Goal: Information Seeking & Learning: Learn about a topic

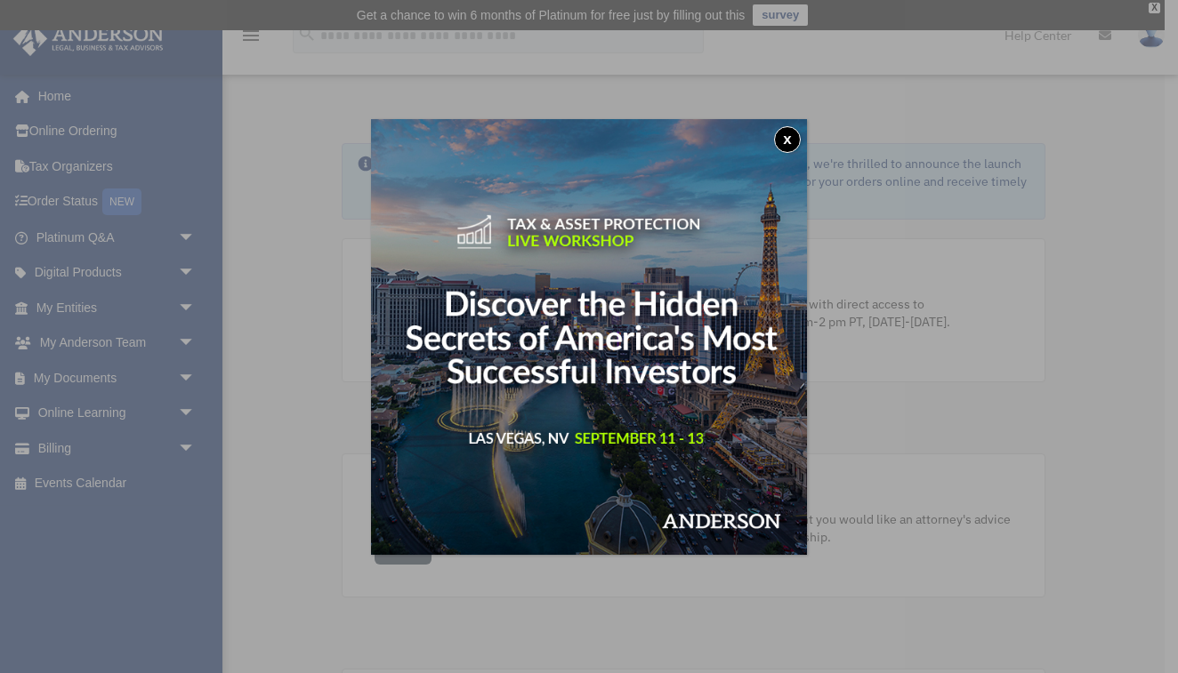
click at [784, 134] on button "x" at bounding box center [787, 139] width 27 height 27
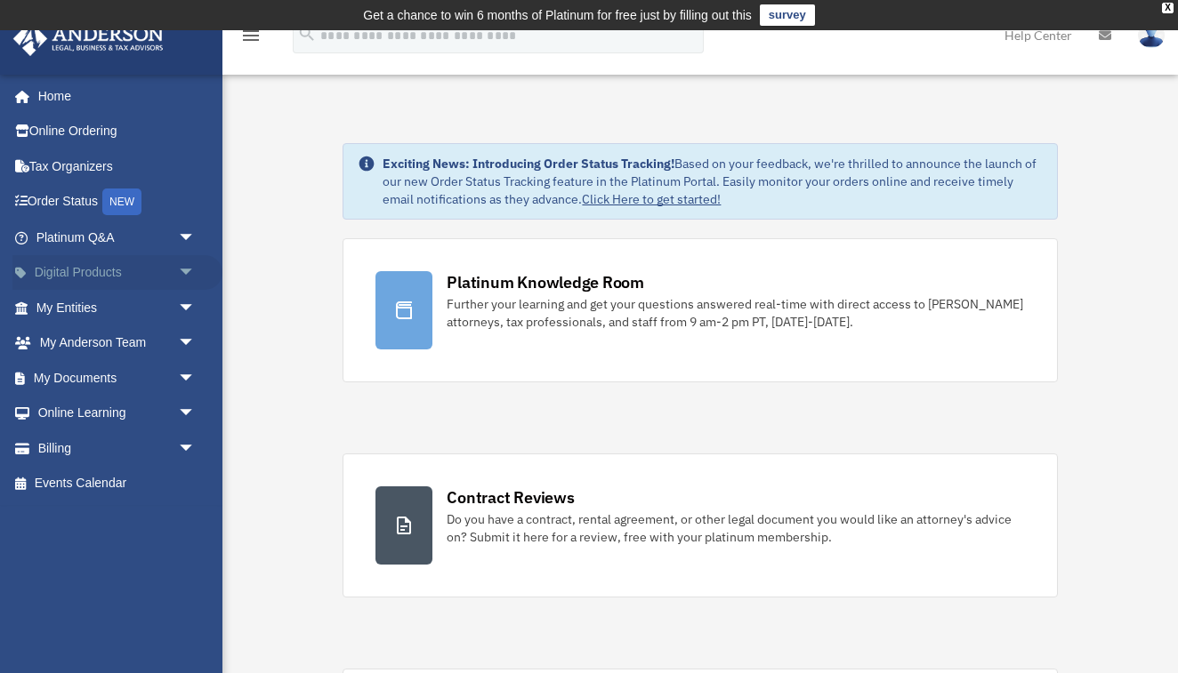
click at [184, 274] on span "arrow_drop_down" at bounding box center [196, 273] width 36 height 36
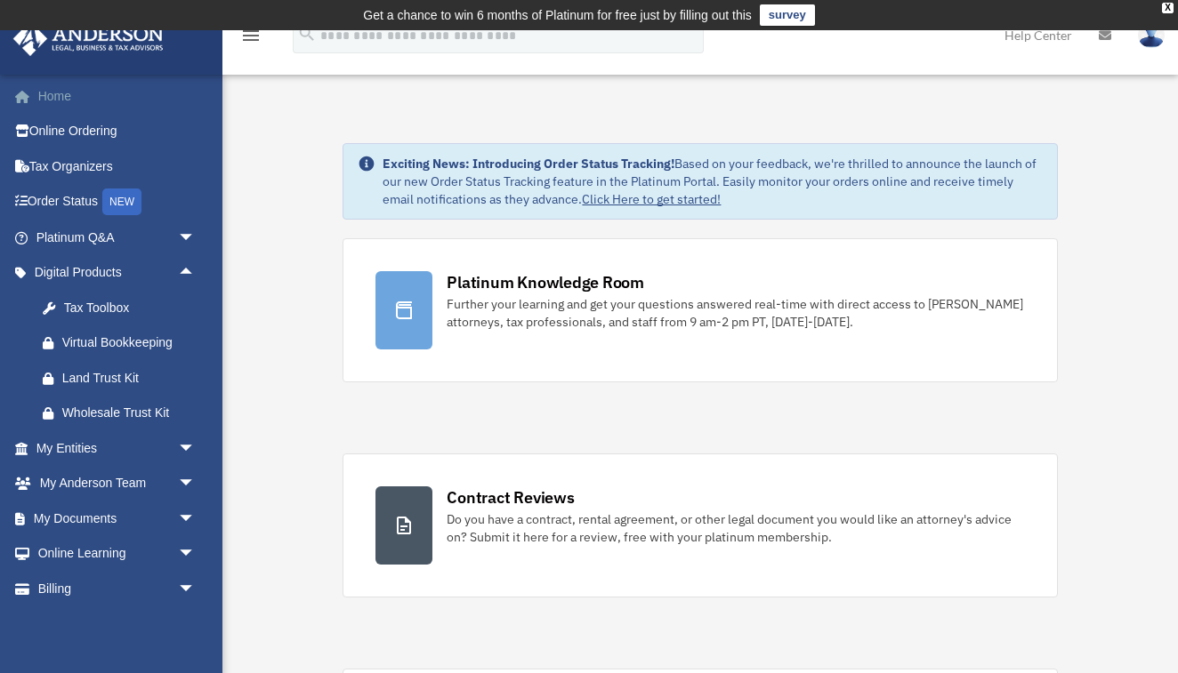
click at [62, 90] on link "Home" at bounding box center [117, 96] width 210 height 36
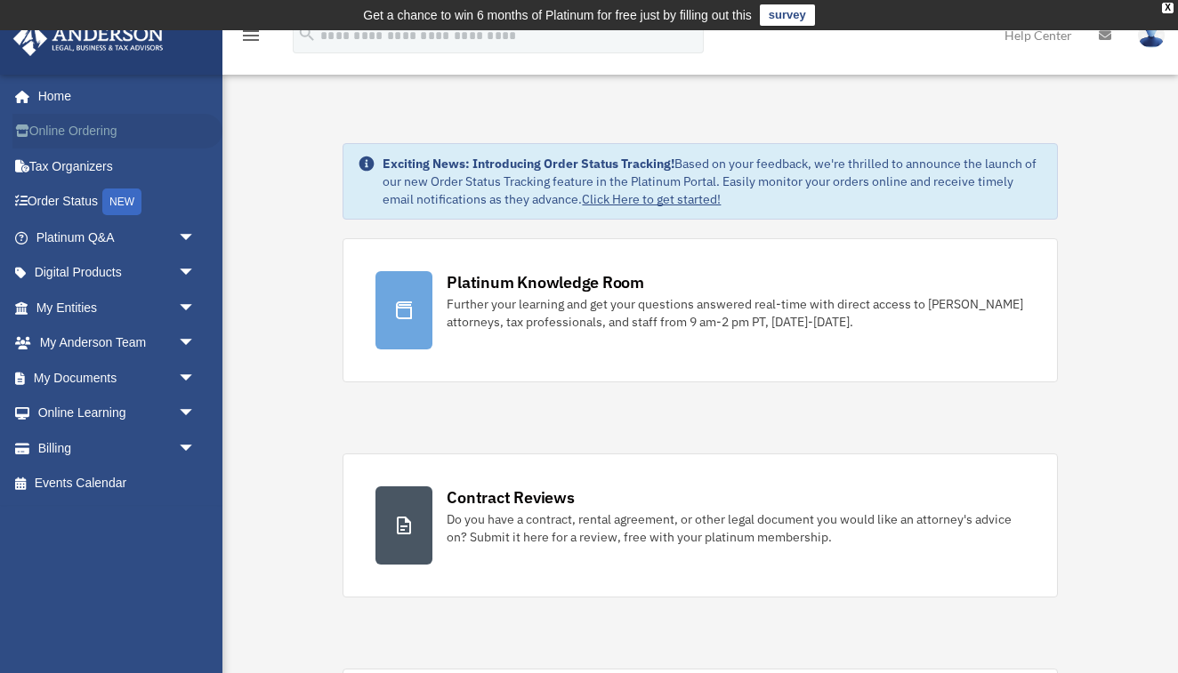
click at [91, 130] on link "Online Ordering" at bounding box center [117, 132] width 210 height 36
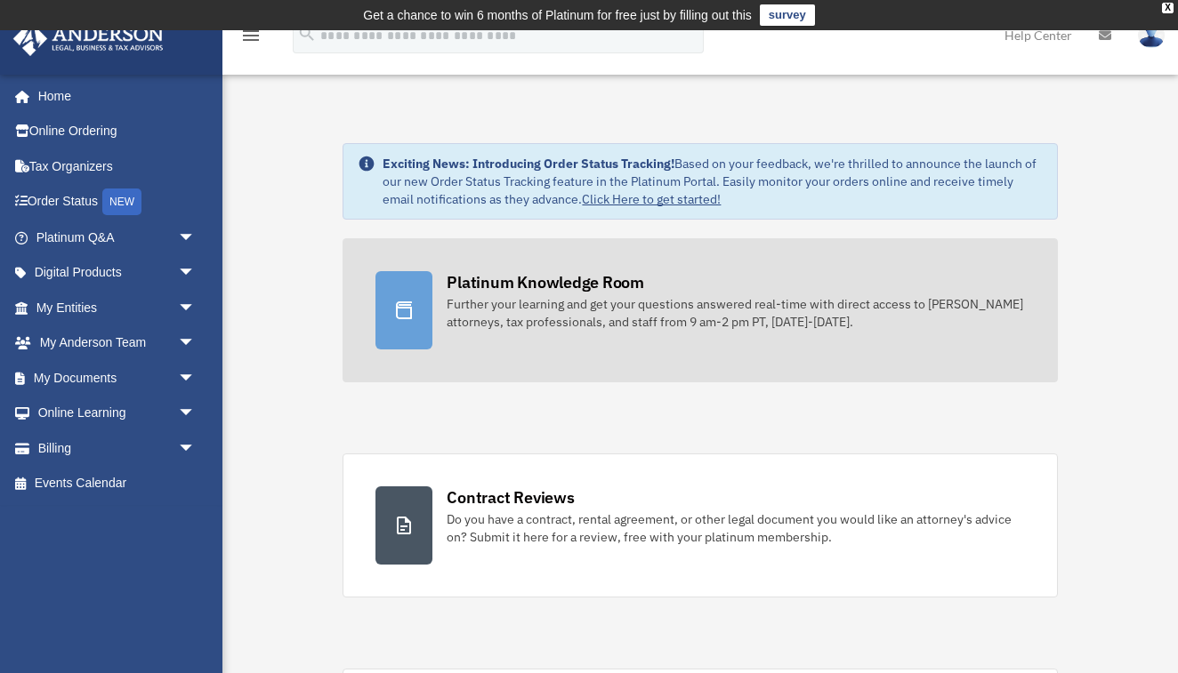
click at [398, 333] on div at bounding box center [403, 310] width 57 height 78
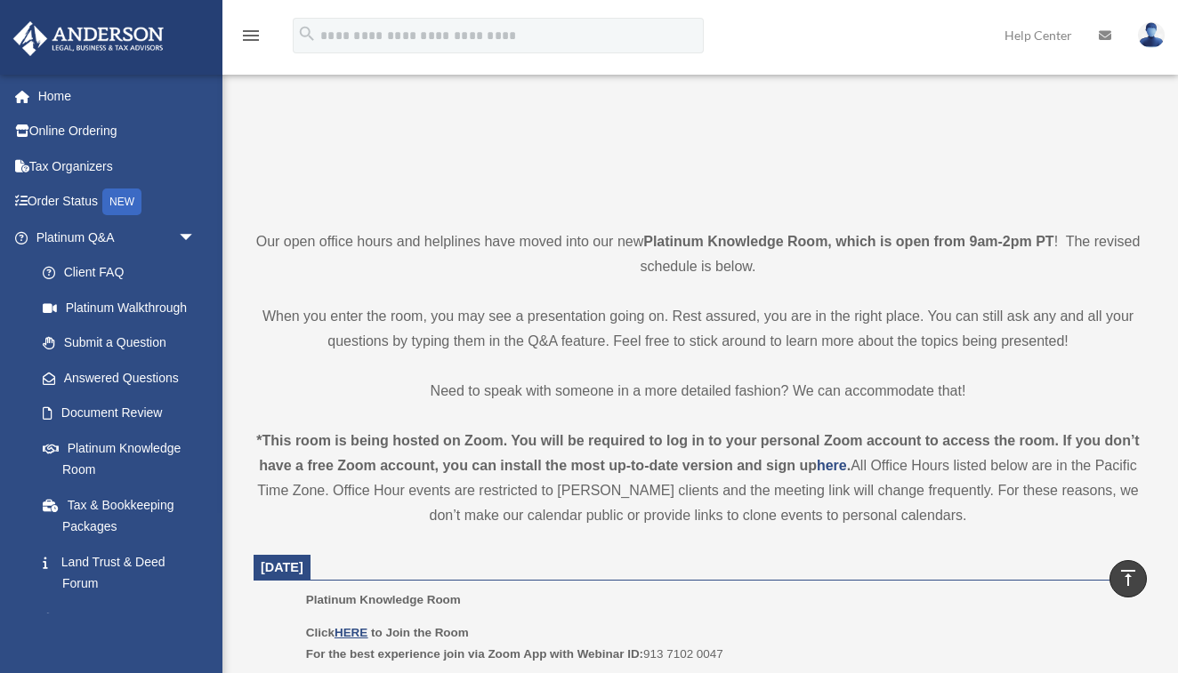
scroll to position [242, 0]
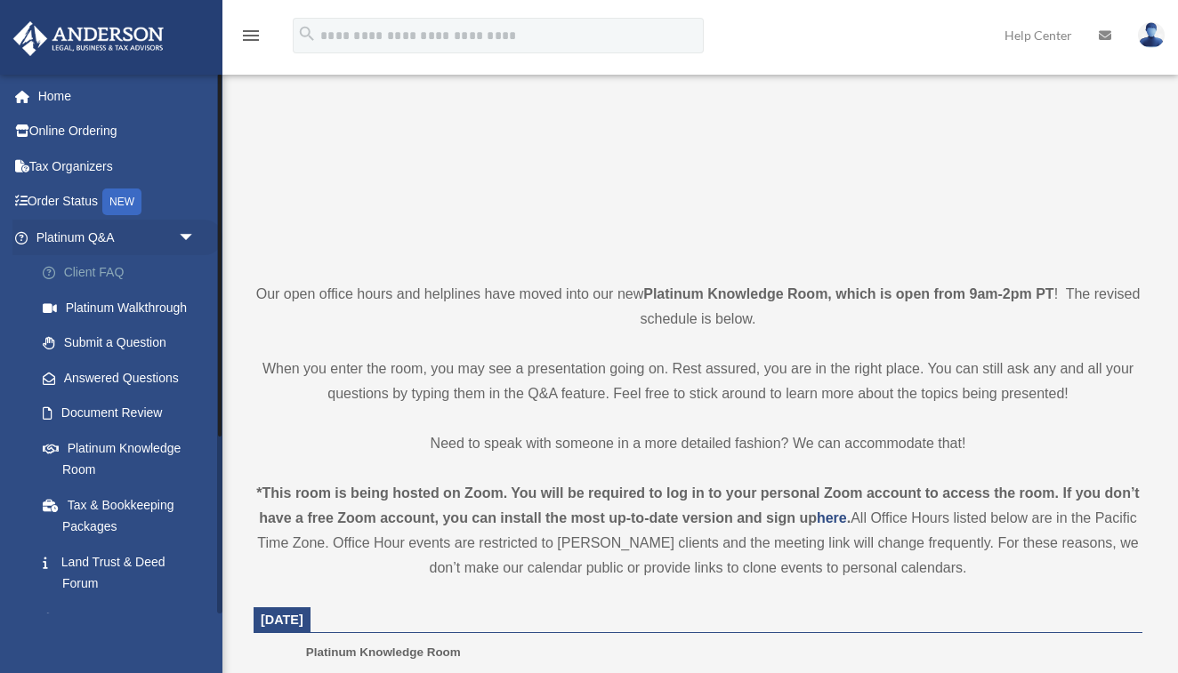
click at [103, 267] on link "Client FAQ" at bounding box center [123, 273] width 197 height 36
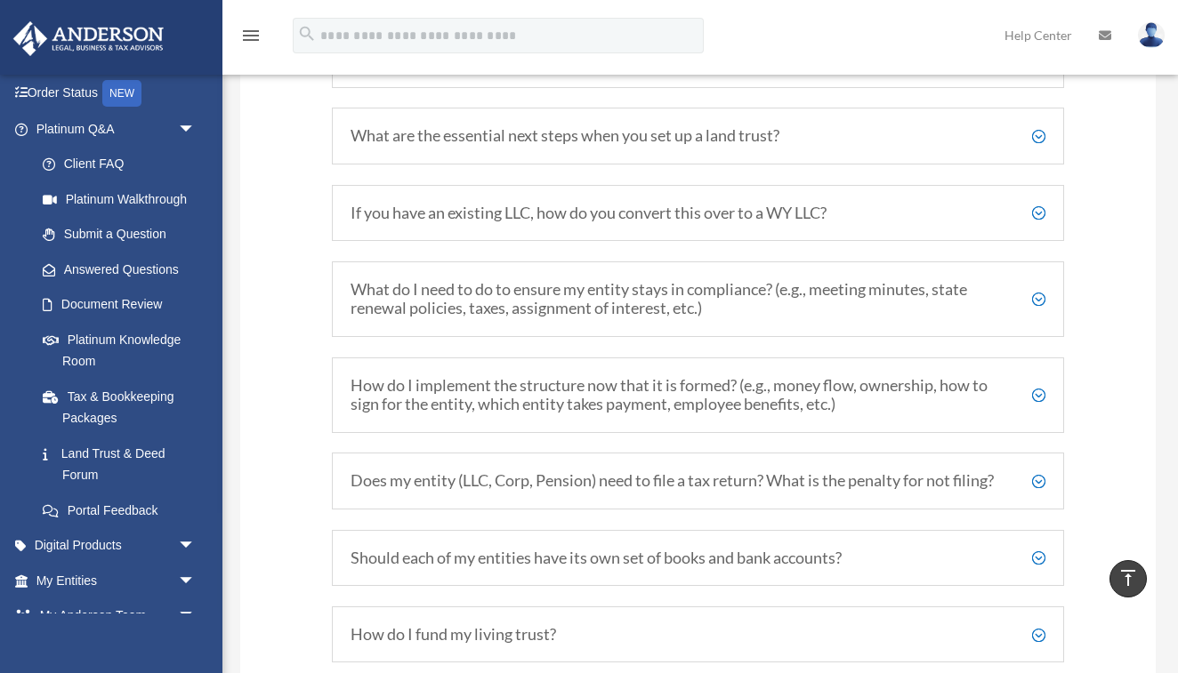
scroll to position [2328, 0]
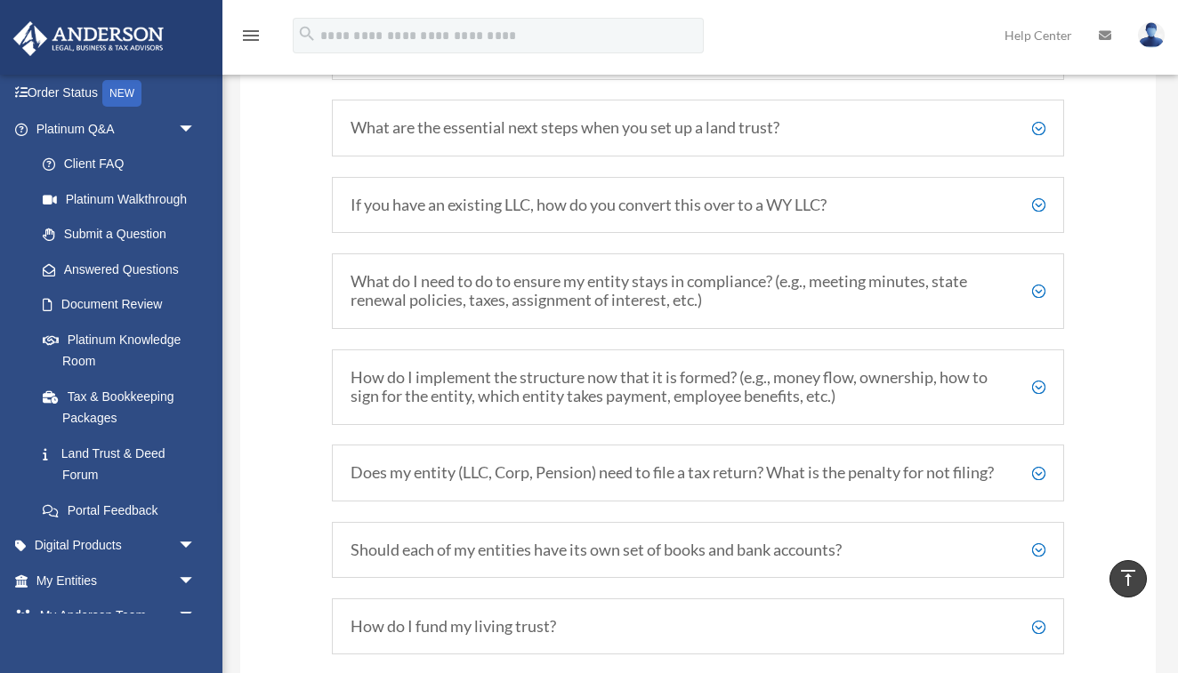
click at [508, 272] on h5 "What do I need to do to ensure my entity stays in compliance? (e.g., meeting mi…" at bounding box center [697, 291] width 695 height 38
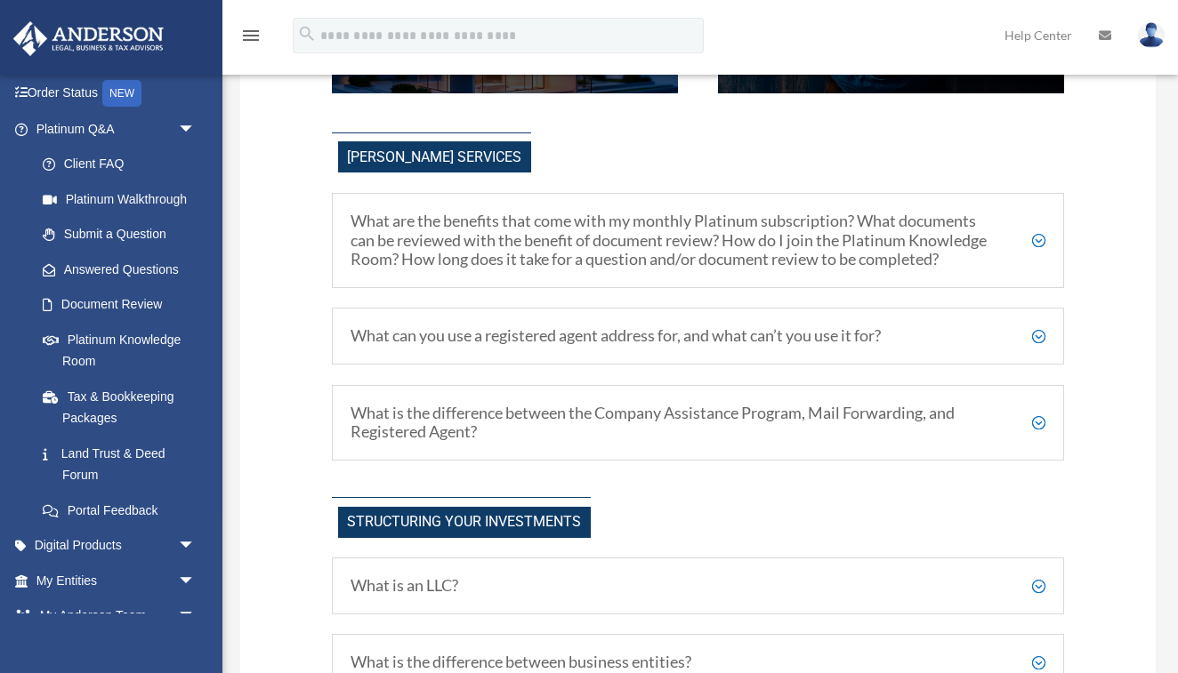
scroll to position [452, 0]
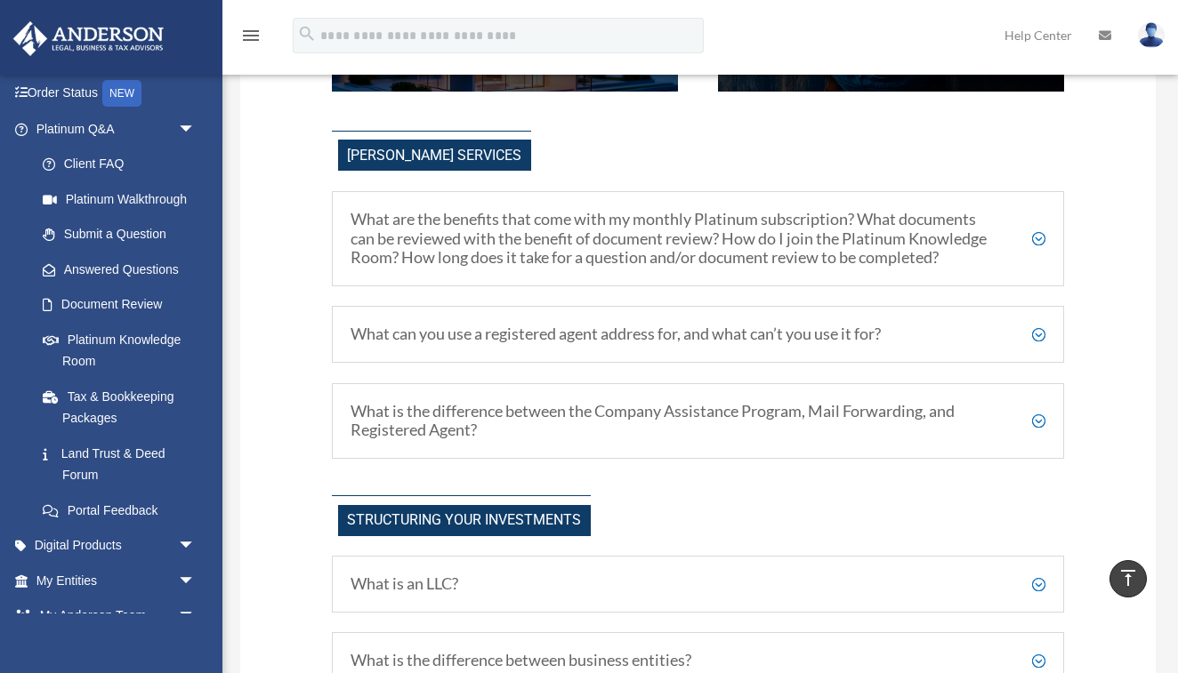
click at [512, 225] on h5 "What are the benefits that come with my monthly Platinum subscription? What doc…" at bounding box center [697, 239] width 695 height 58
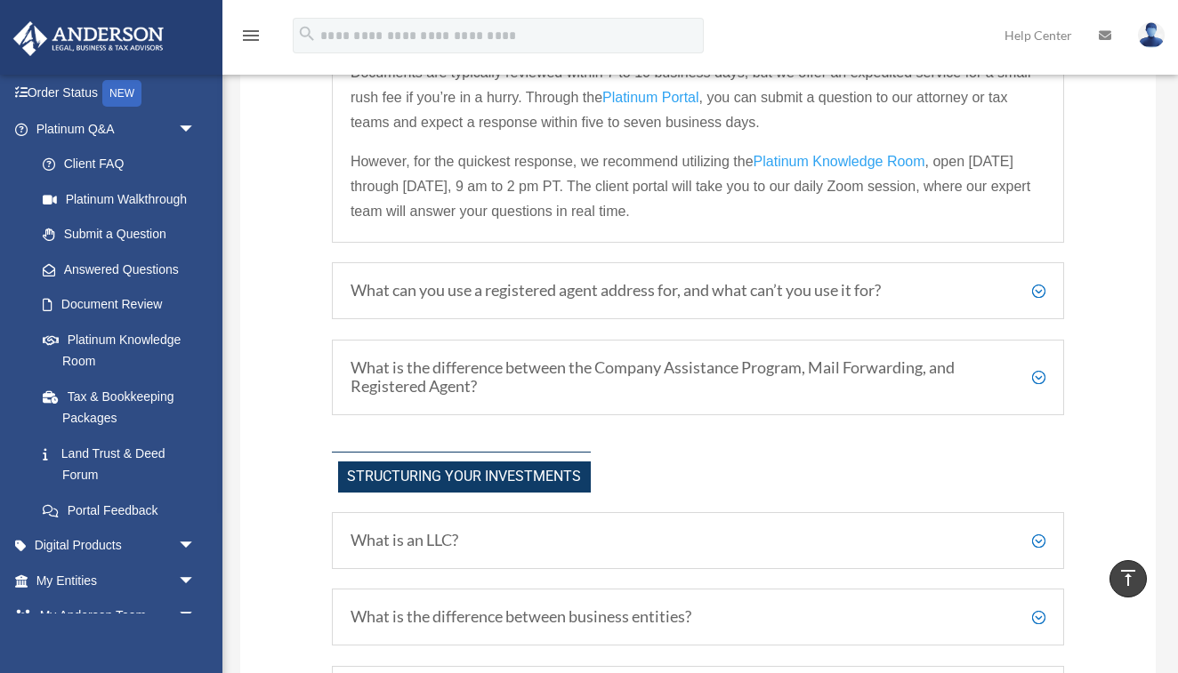
scroll to position [815, 0]
click at [694, 302] on div "What can you use a registered agent address for, and what can’t you use it for?…" at bounding box center [698, 291] width 732 height 57
click at [697, 282] on h5 "What can you use a registered agent address for, and what can’t you use it for?" at bounding box center [697, 292] width 695 height 20
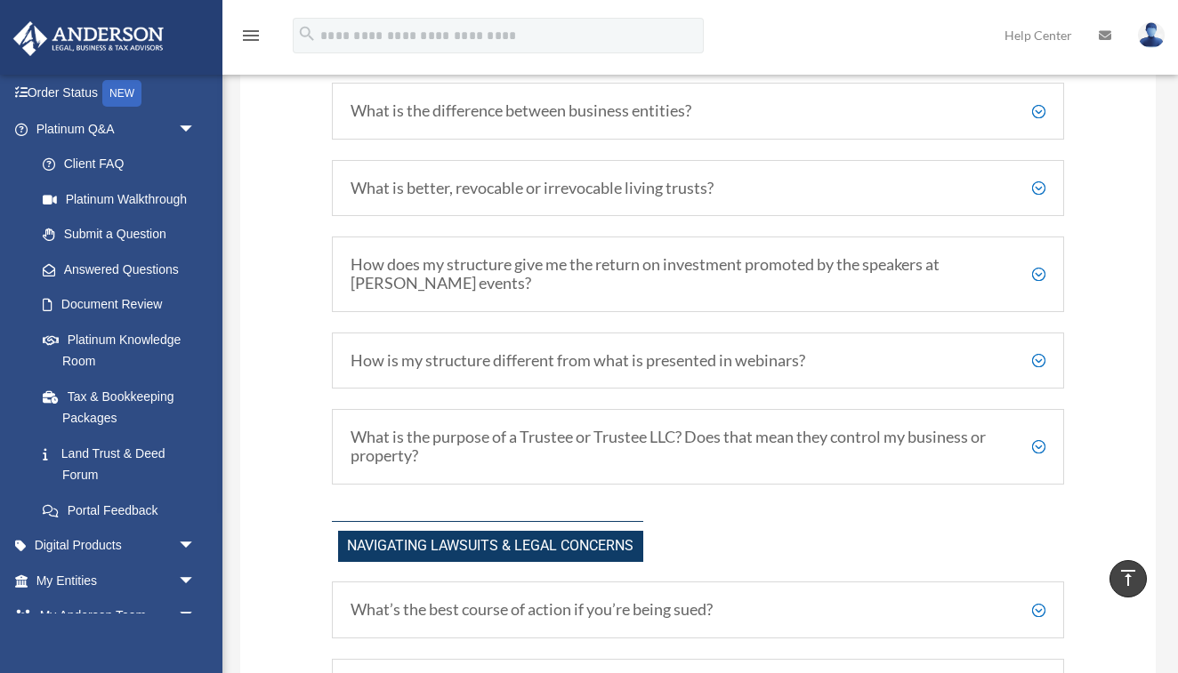
scroll to position [1236, 0]
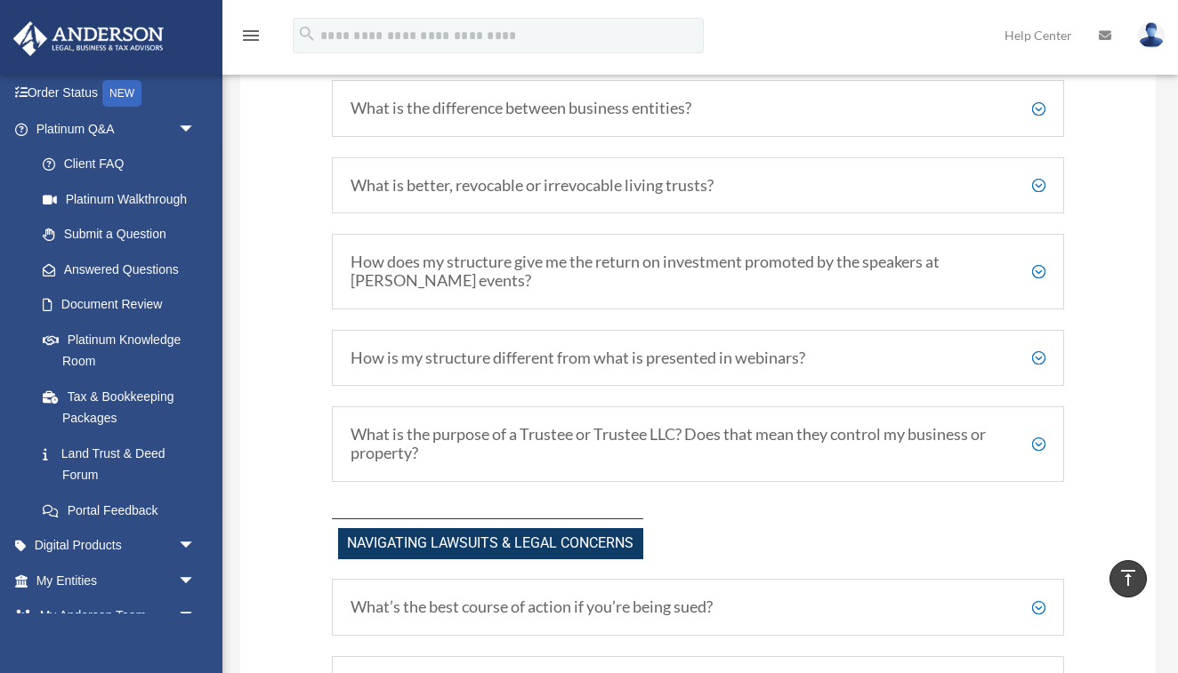
click at [608, 107] on h5 "What is the difference between business entities?" at bounding box center [697, 109] width 695 height 20
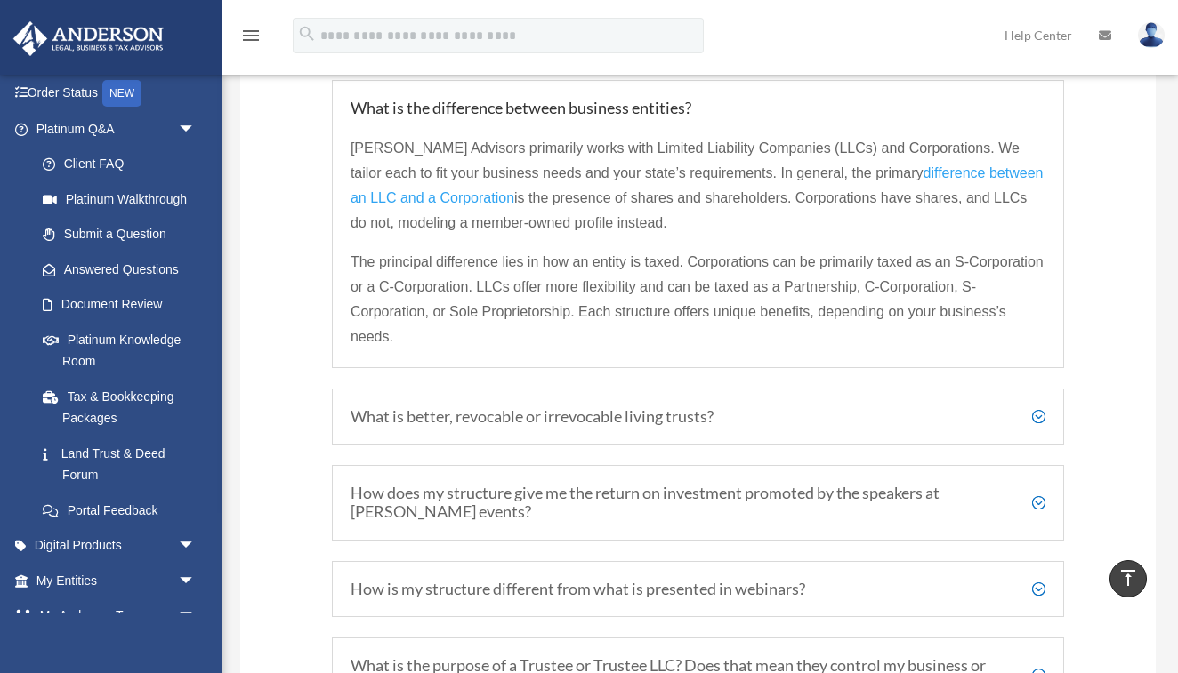
click at [608, 107] on h5 "What is the difference between business entities?" at bounding box center [697, 109] width 695 height 20
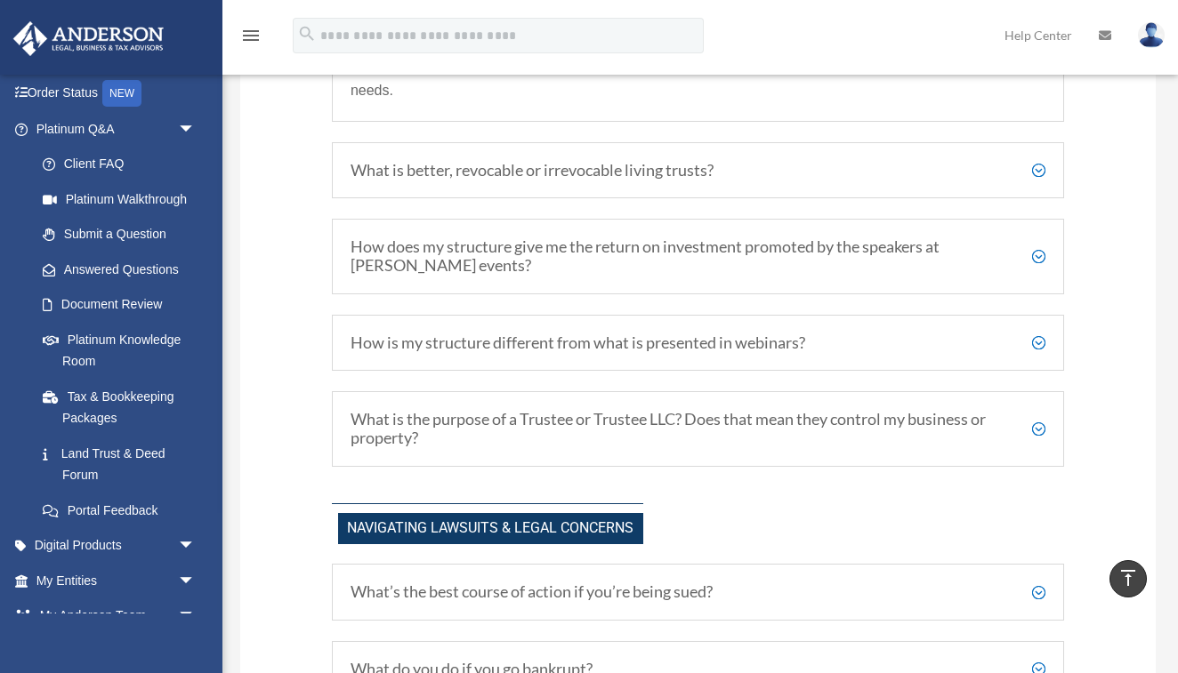
scroll to position [1501, 0]
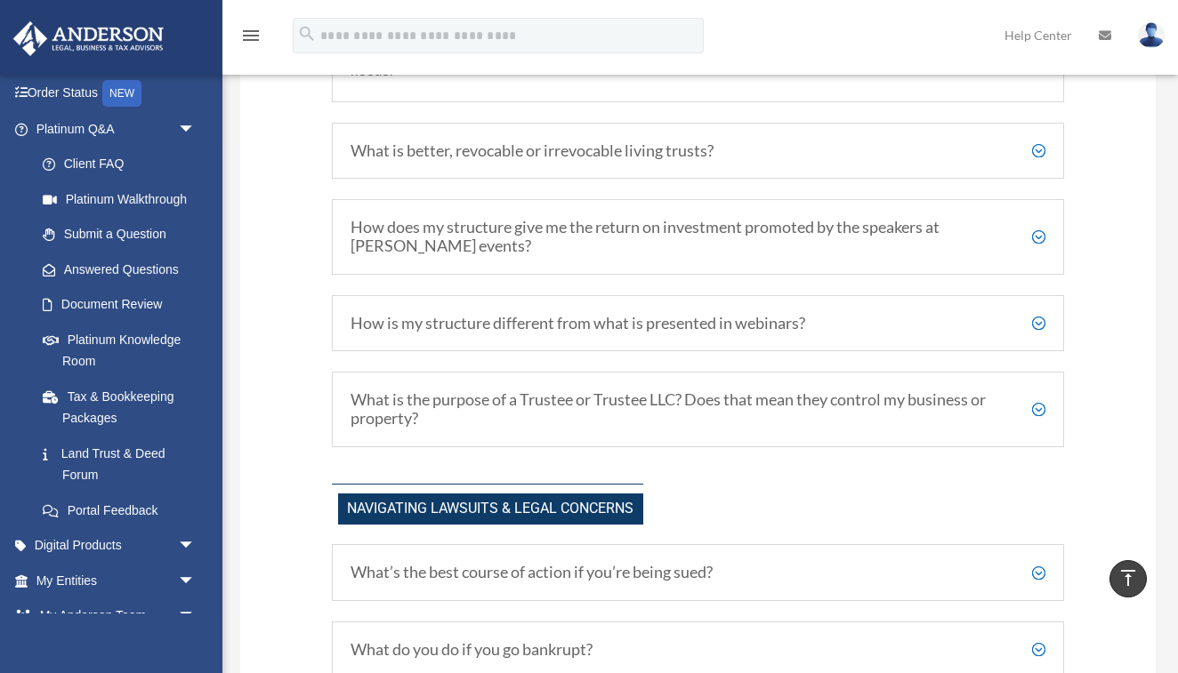
click at [447, 134] on div "What is better, revocable or irrevocable living trusts? Revocable trusts allow …" at bounding box center [698, 151] width 732 height 57
click at [459, 143] on h5 "What is better, revocable or irrevocable living trusts?" at bounding box center [697, 151] width 695 height 20
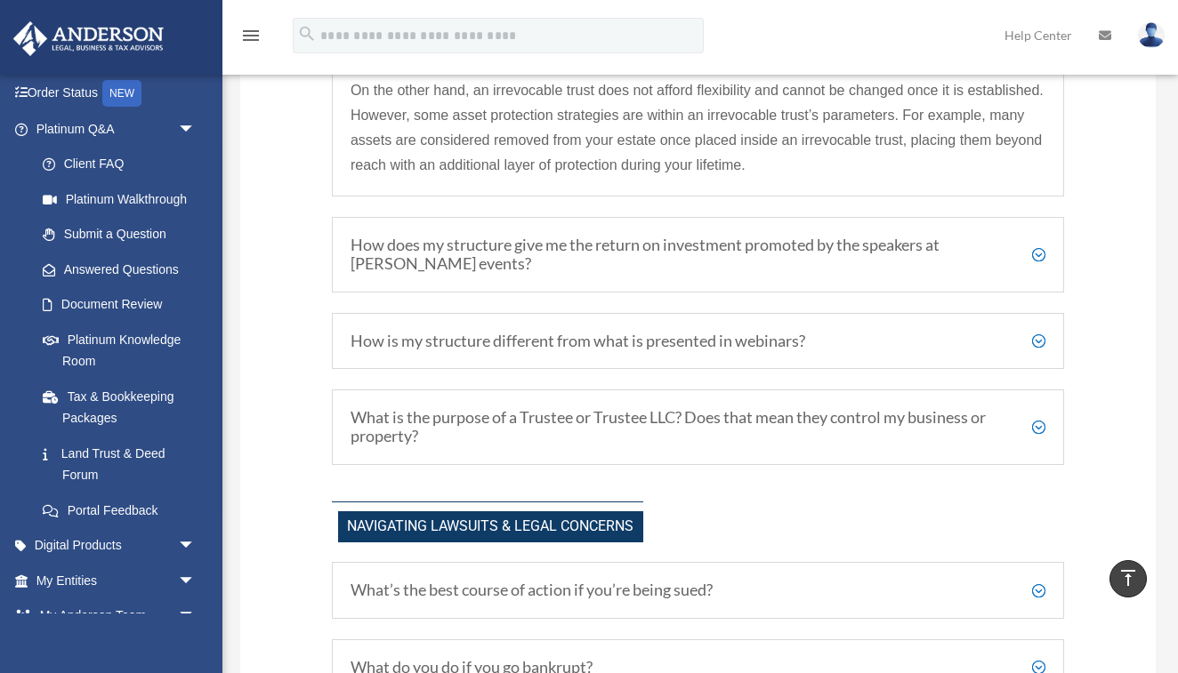
scroll to position [1507, 0]
click at [459, 250] on h5 "How does my structure give me the return on investment promoted by the speakers…" at bounding box center [697, 256] width 695 height 38
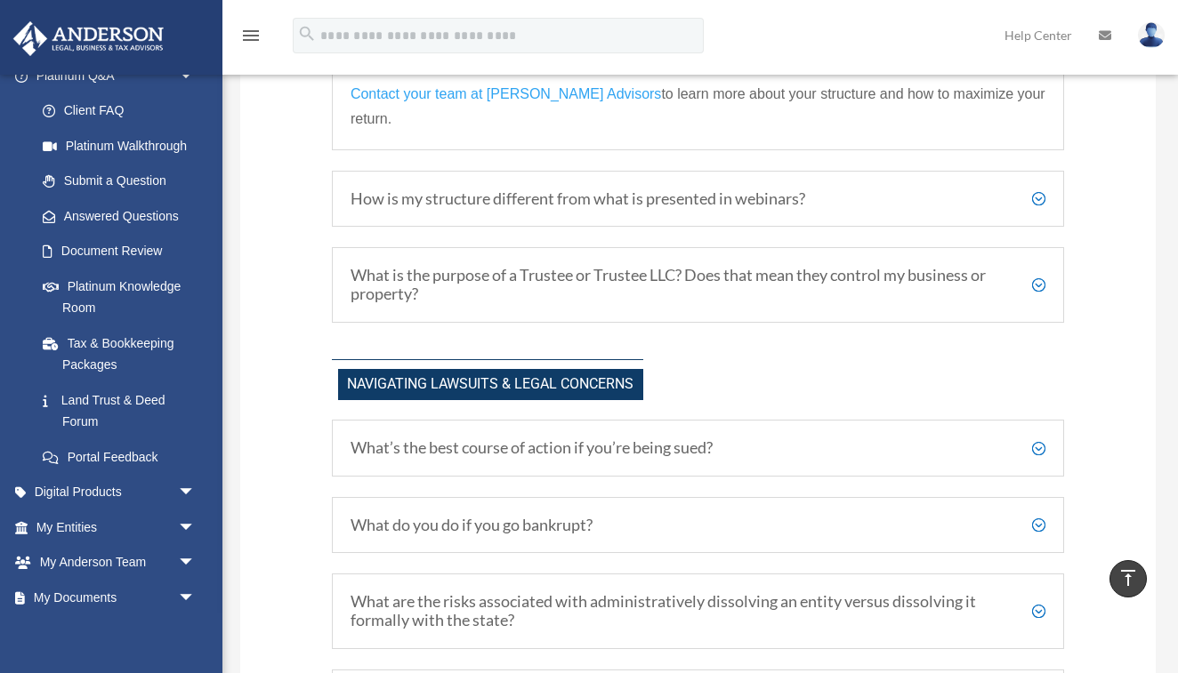
scroll to position [1651, 0]
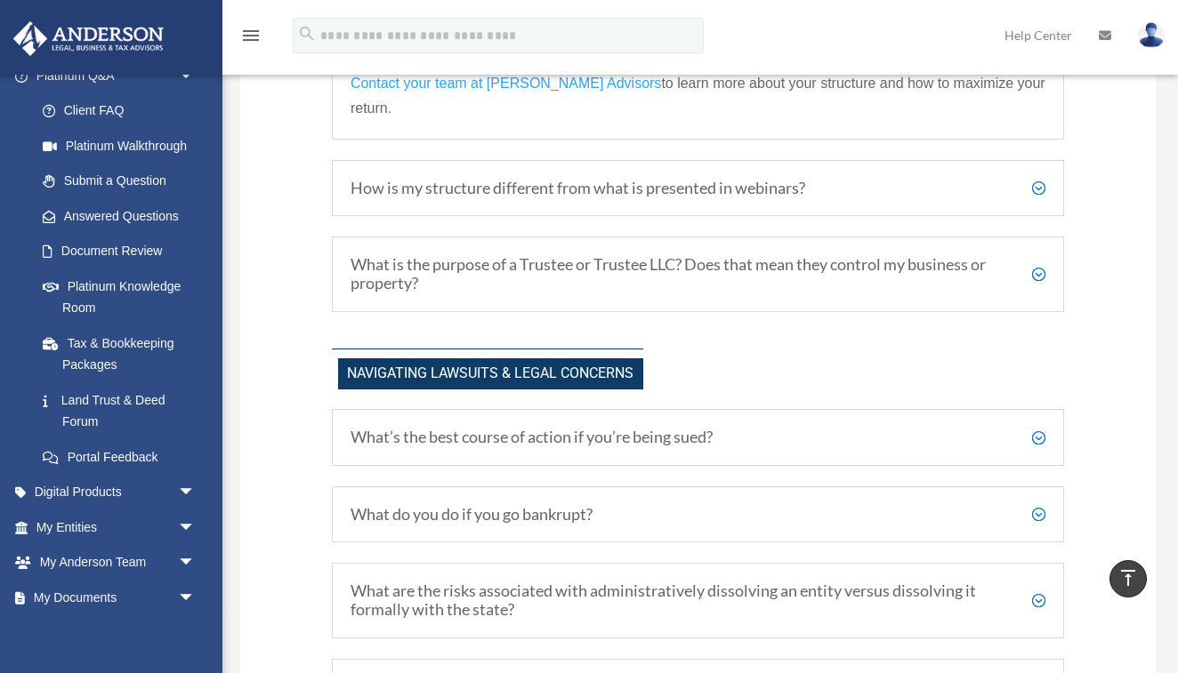
click at [527, 179] on h5 "How is my structure different from what is presented in webinars?" at bounding box center [697, 189] width 695 height 20
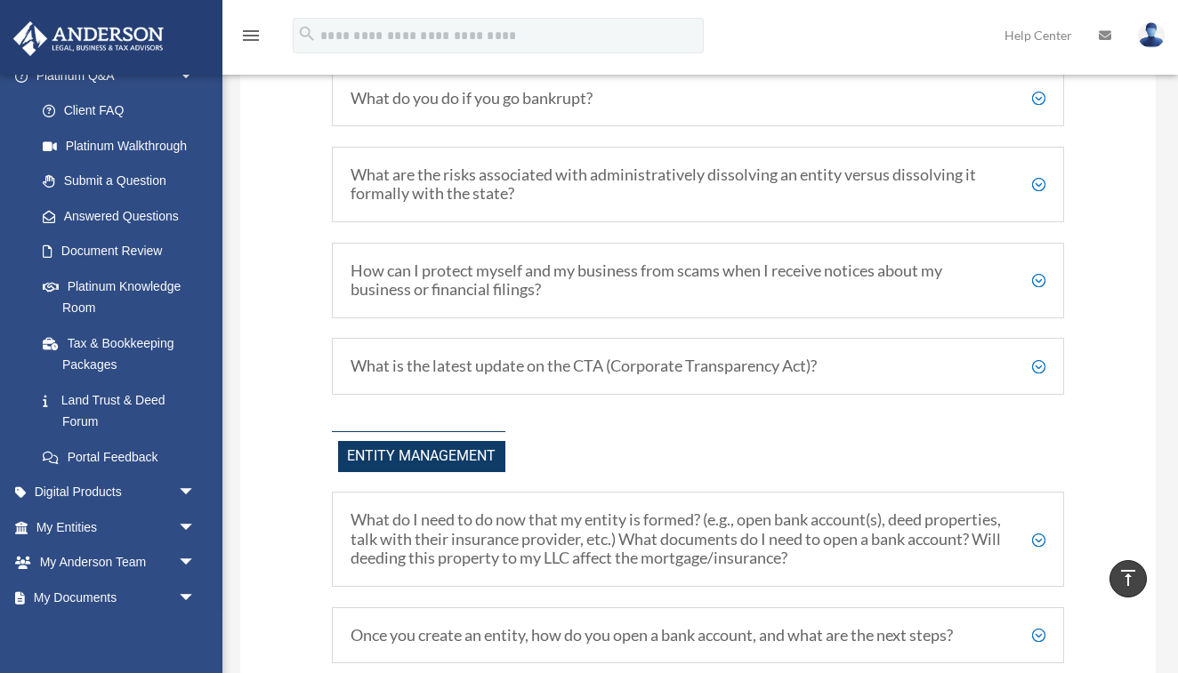
scroll to position [2051, 0]
click at [474, 172] on h5 "What are the risks associated with administratively dissolving an entity versus…" at bounding box center [697, 186] width 695 height 38
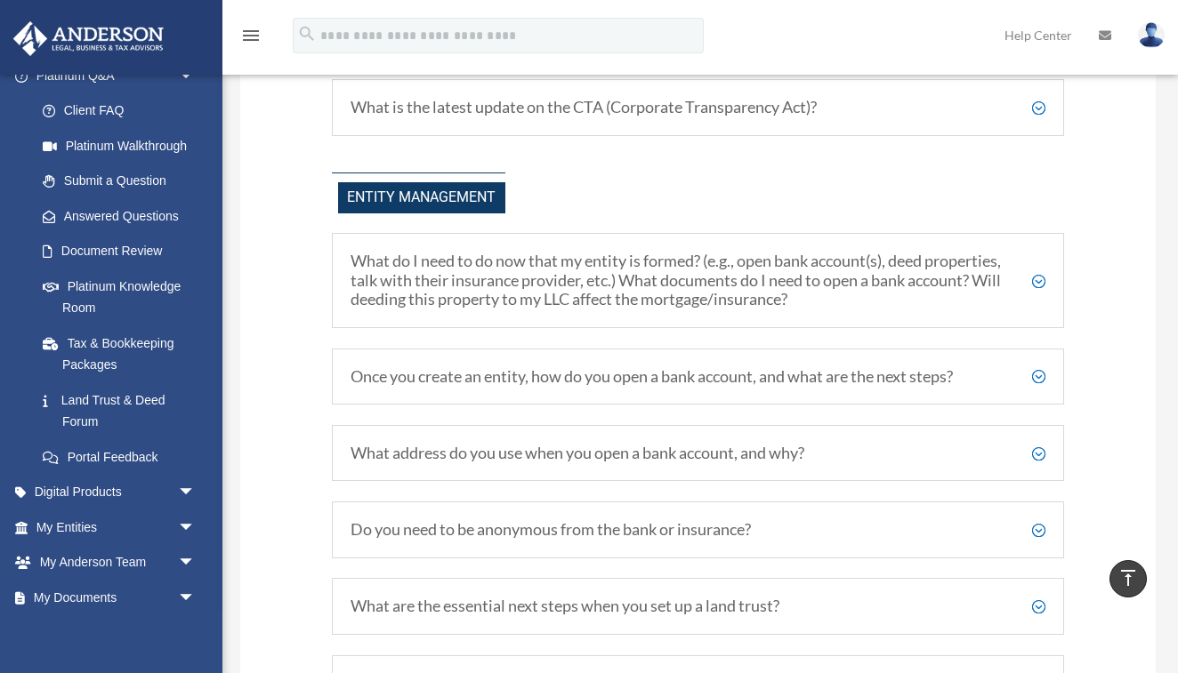
scroll to position [2575, 0]
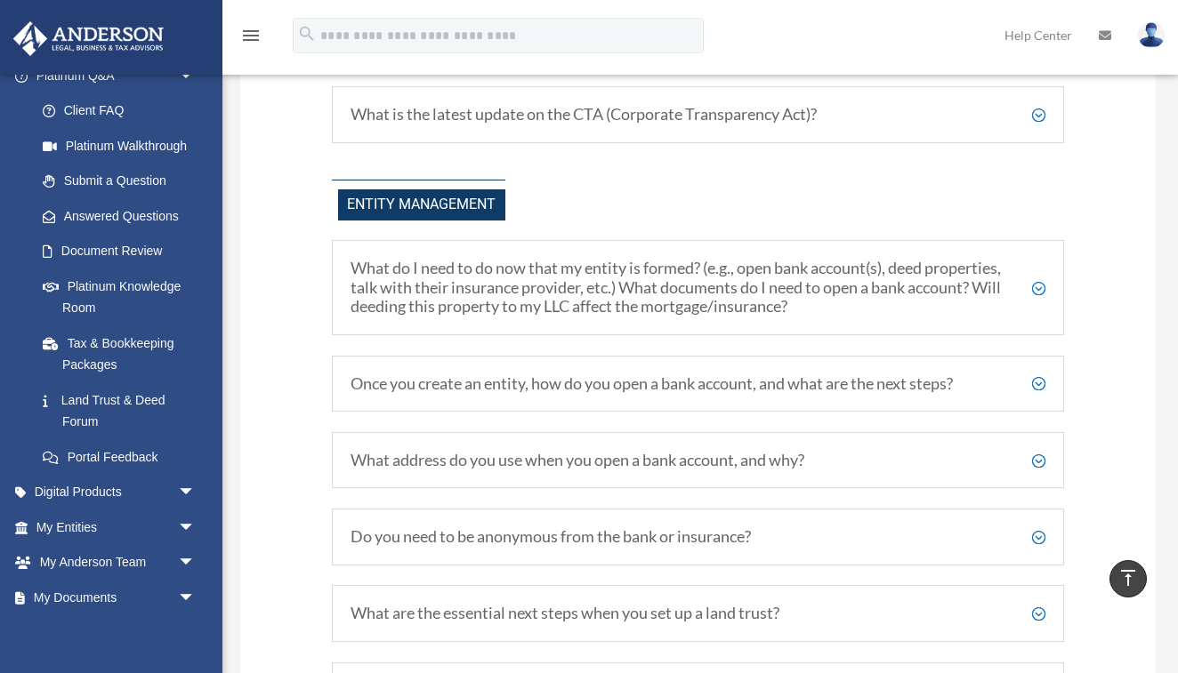
click at [465, 107] on h5 "What is the latest update on the CTA (Corporate Transparency Act)?" at bounding box center [697, 115] width 695 height 20
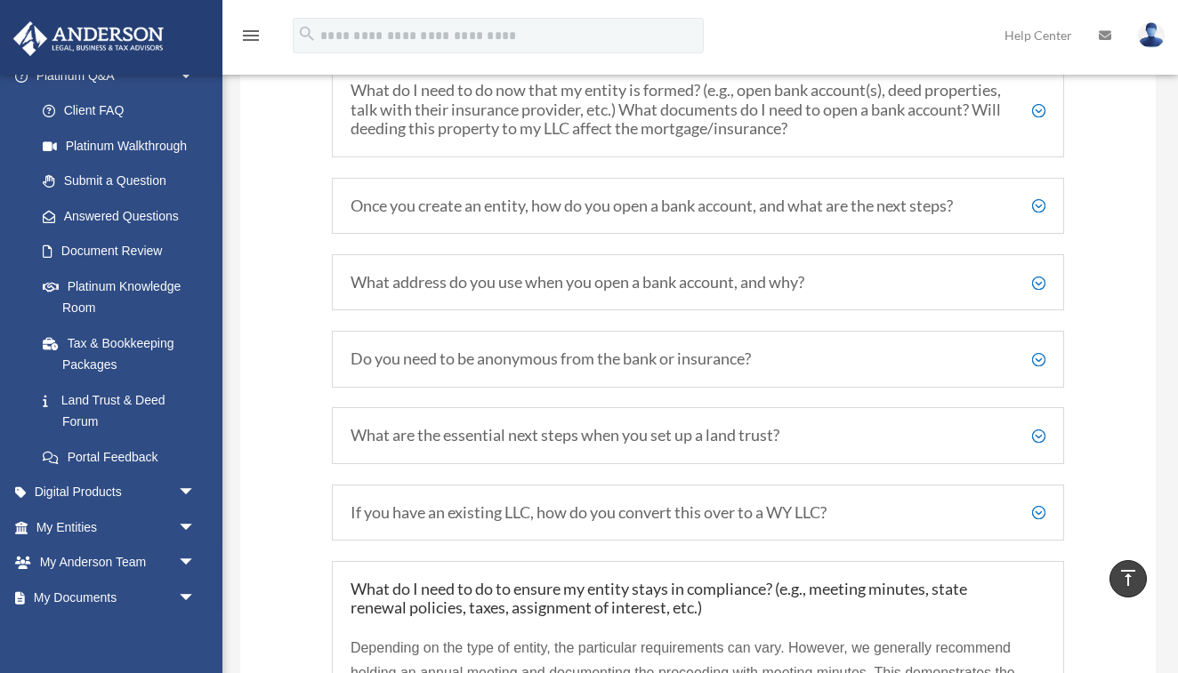
scroll to position [2572, 0]
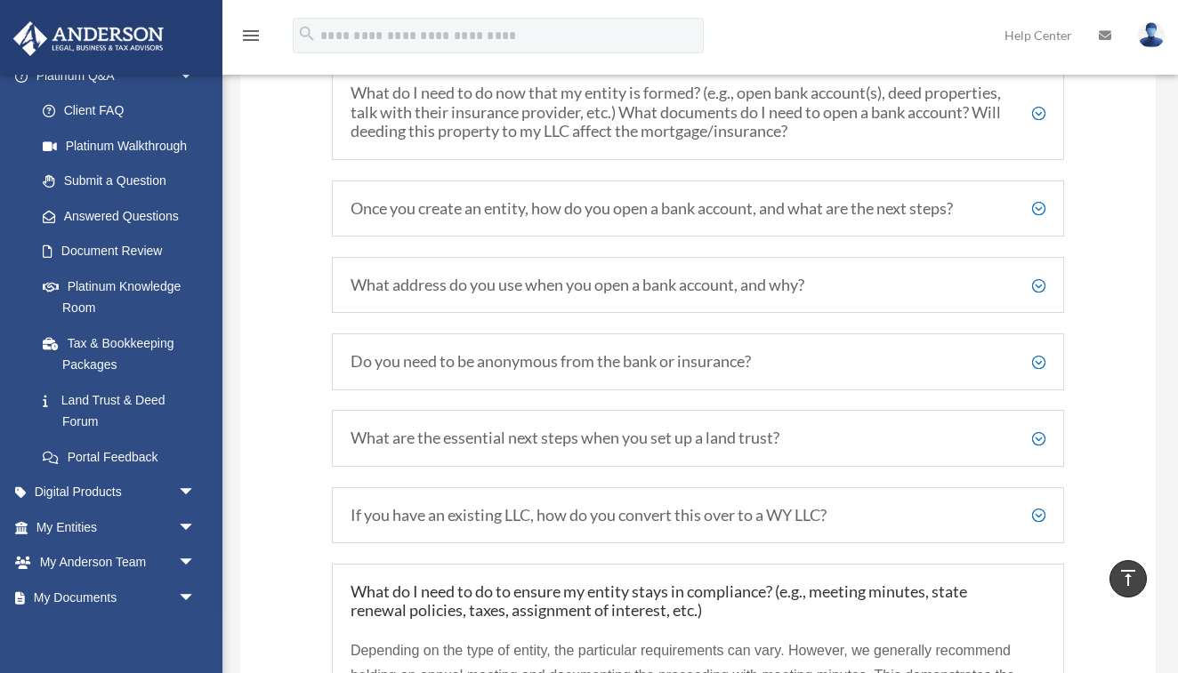
click at [531, 106] on h5 "What do I need to do now that my entity is formed? (e.g., open bank account(s),…" at bounding box center [697, 113] width 695 height 58
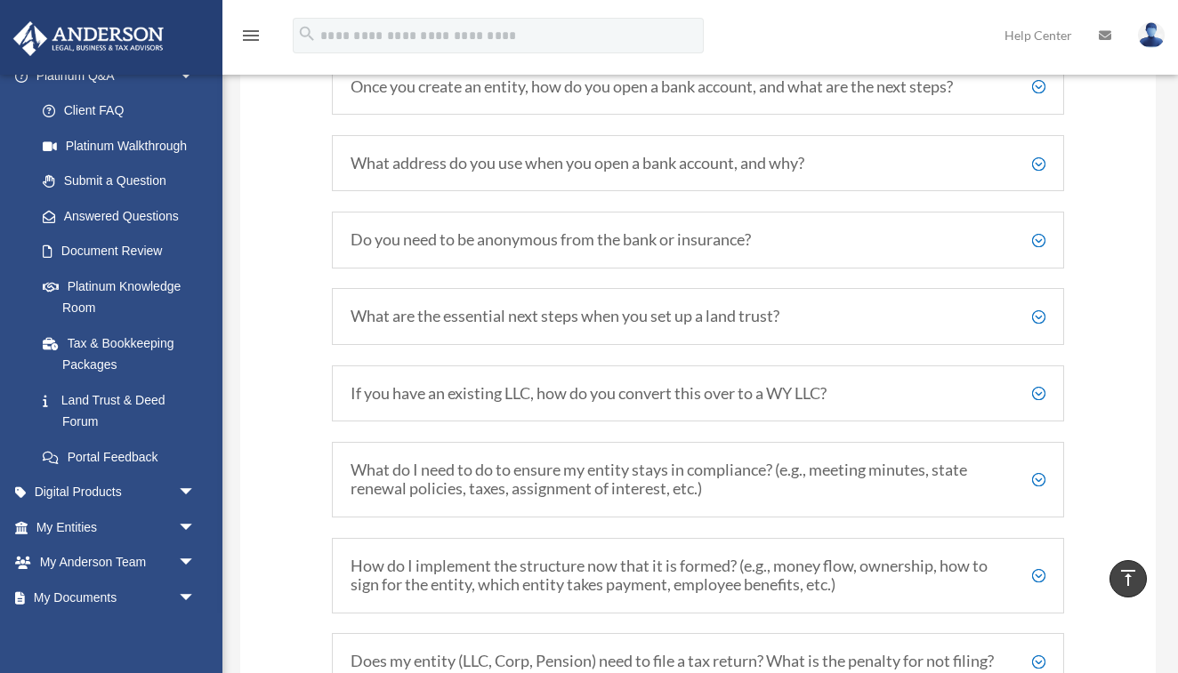
scroll to position [2953, 0]
click at [435, 161] on div "What address do you use when you open a bank account, and why? You can use your…" at bounding box center [698, 164] width 732 height 57
click at [441, 157] on h5 "What address do you use when you open a bank account, and why?" at bounding box center [697, 165] width 695 height 20
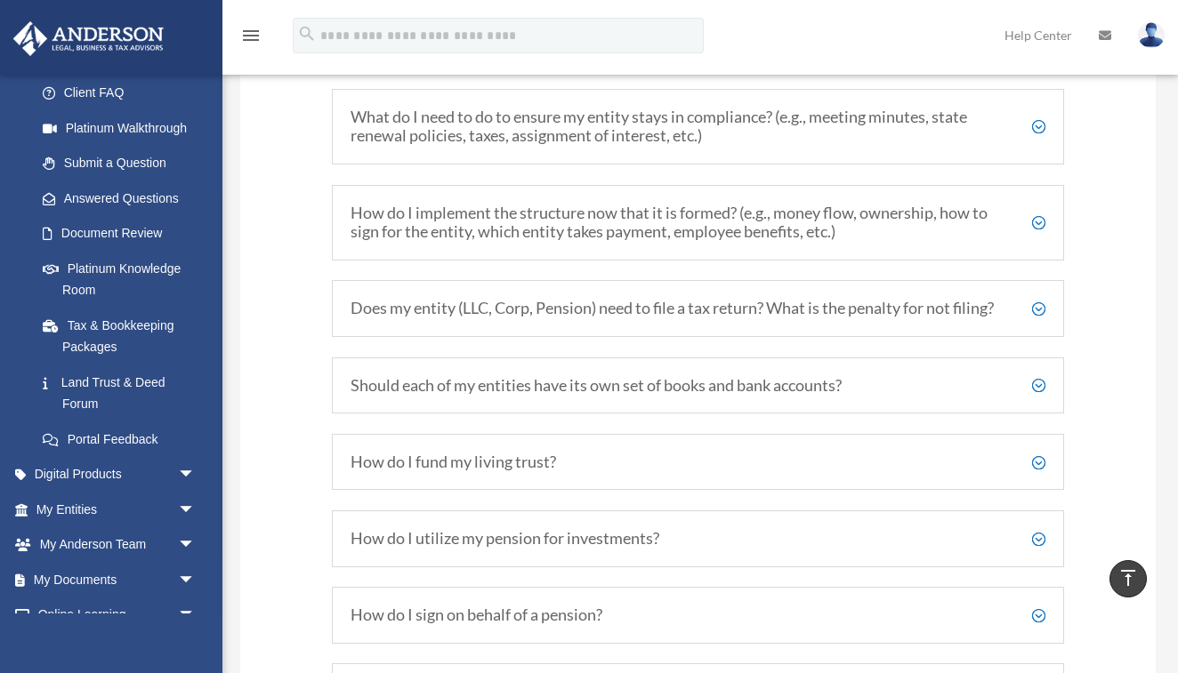
scroll to position [3139, 0]
click at [488, 205] on h5 "How do I implement the structure now that it is formed? (e.g., money flow, owne…" at bounding box center [697, 224] width 695 height 38
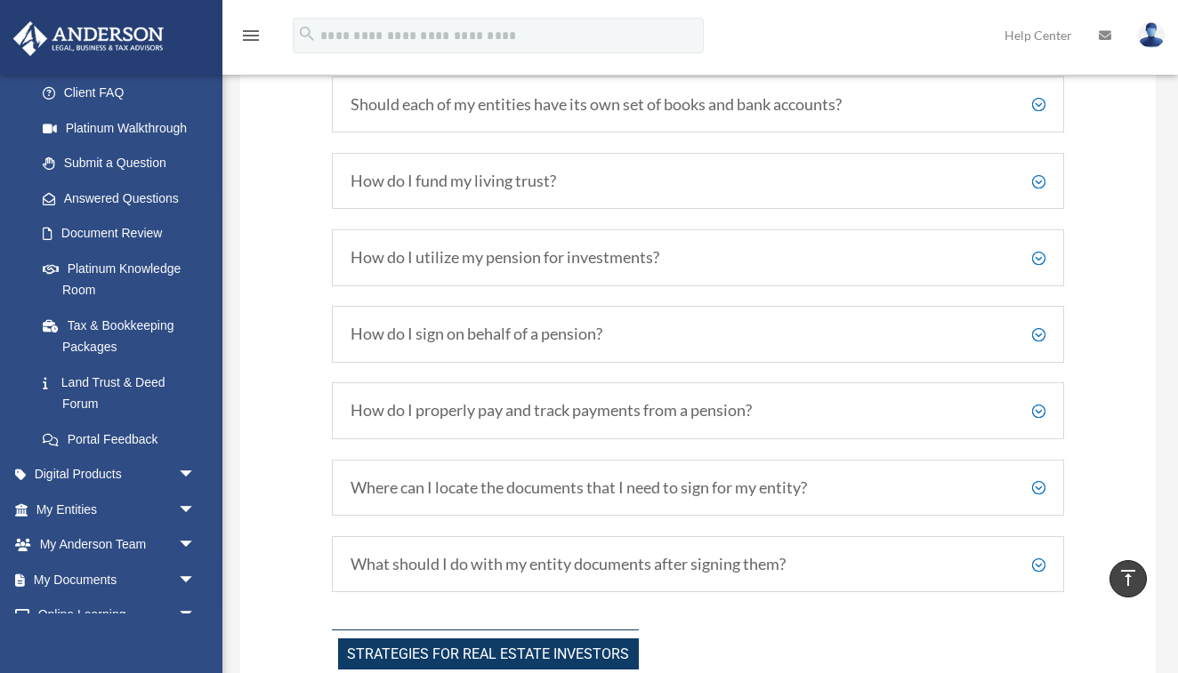
scroll to position [3599, 0]
click at [496, 103] on h5 "Should each of my entities have its own set of books and bank accounts?" at bounding box center [697, 105] width 695 height 20
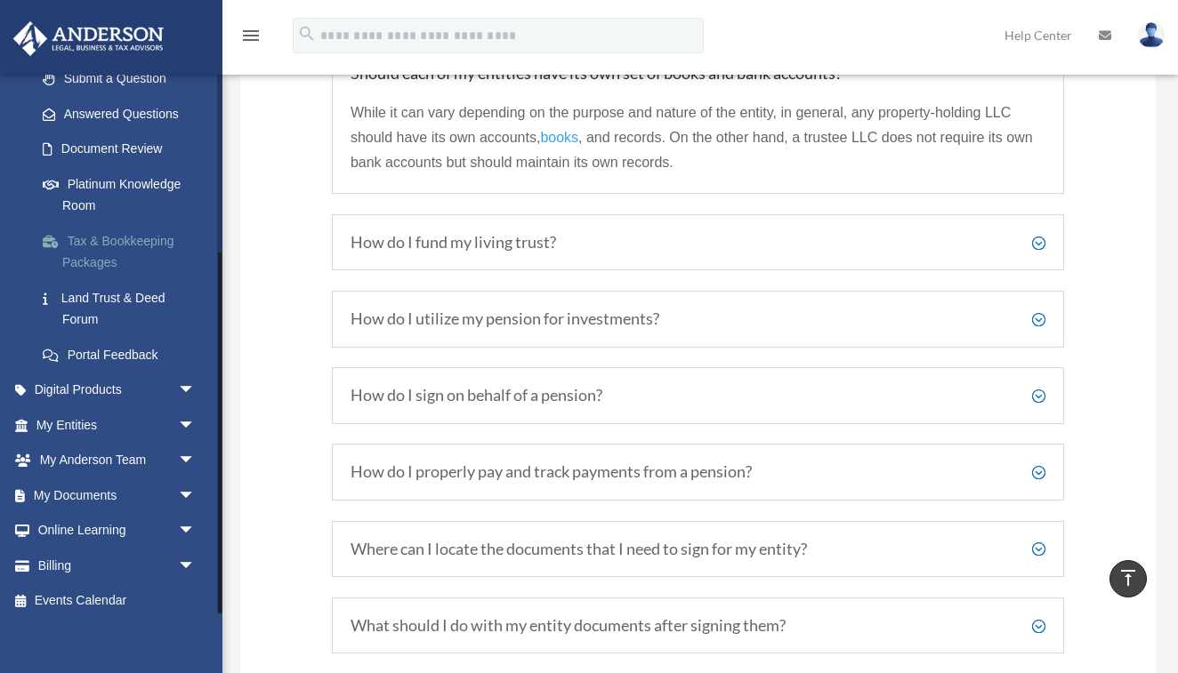
scroll to position [262, 0]
click at [133, 384] on link "Digital Products arrow_drop_down" at bounding box center [117, 392] width 210 height 36
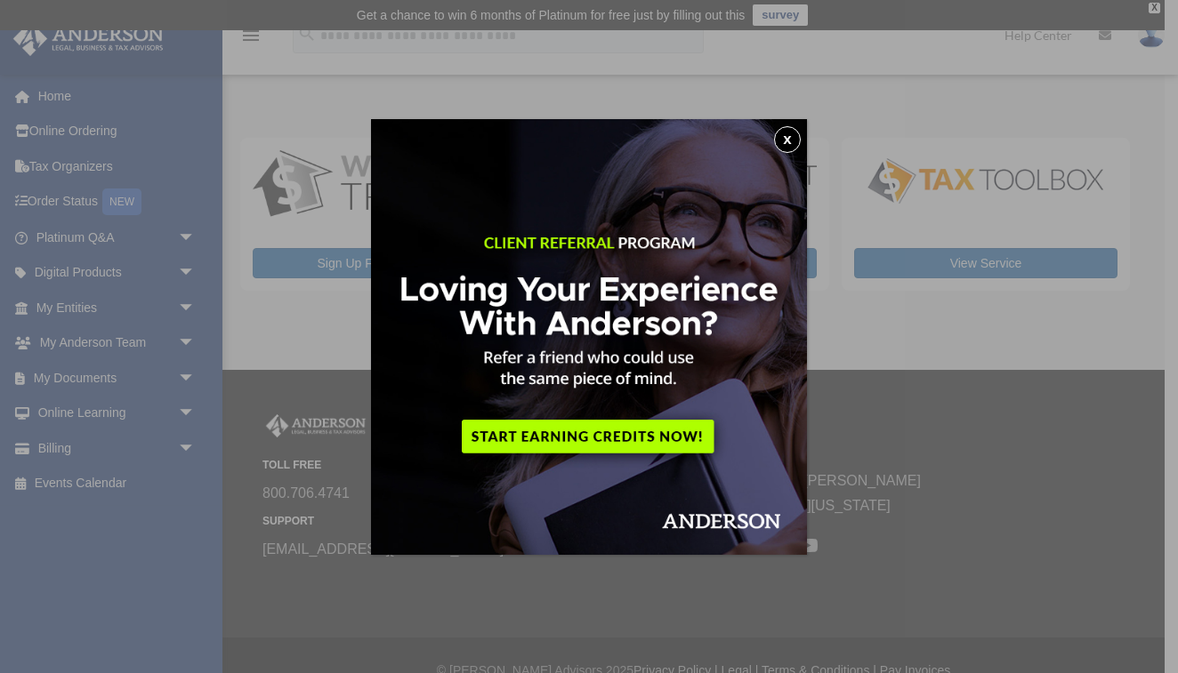
click at [790, 133] on button "x" at bounding box center [787, 139] width 27 height 27
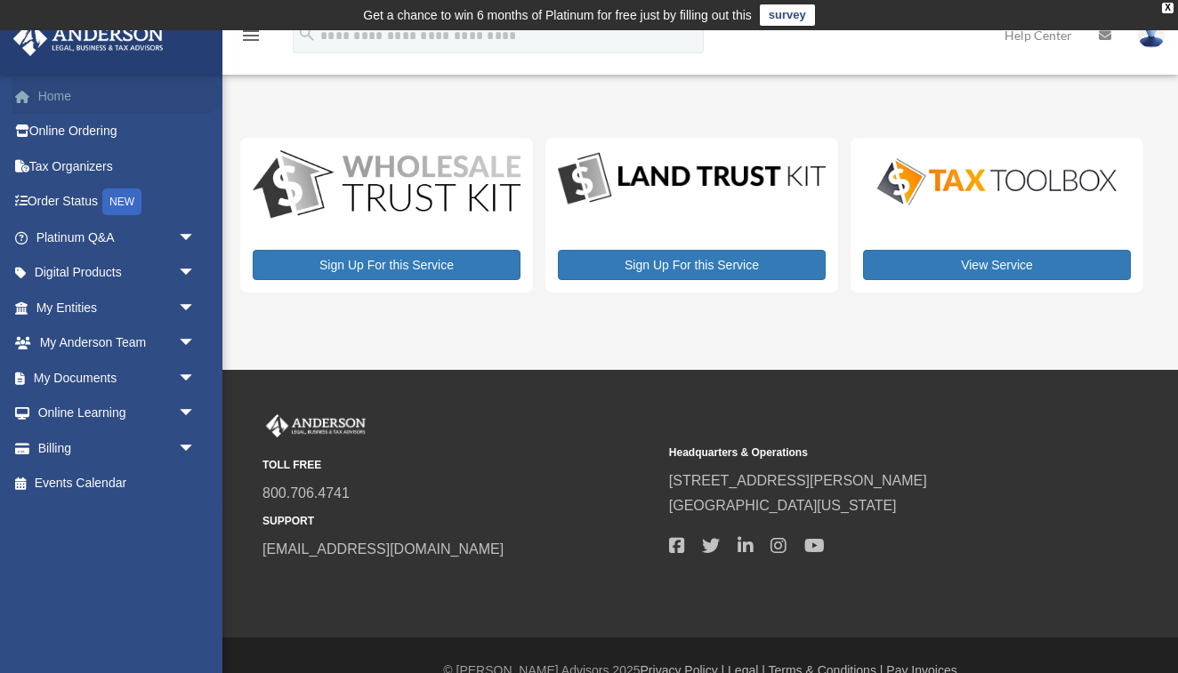
click at [82, 95] on link "Home" at bounding box center [117, 96] width 210 height 36
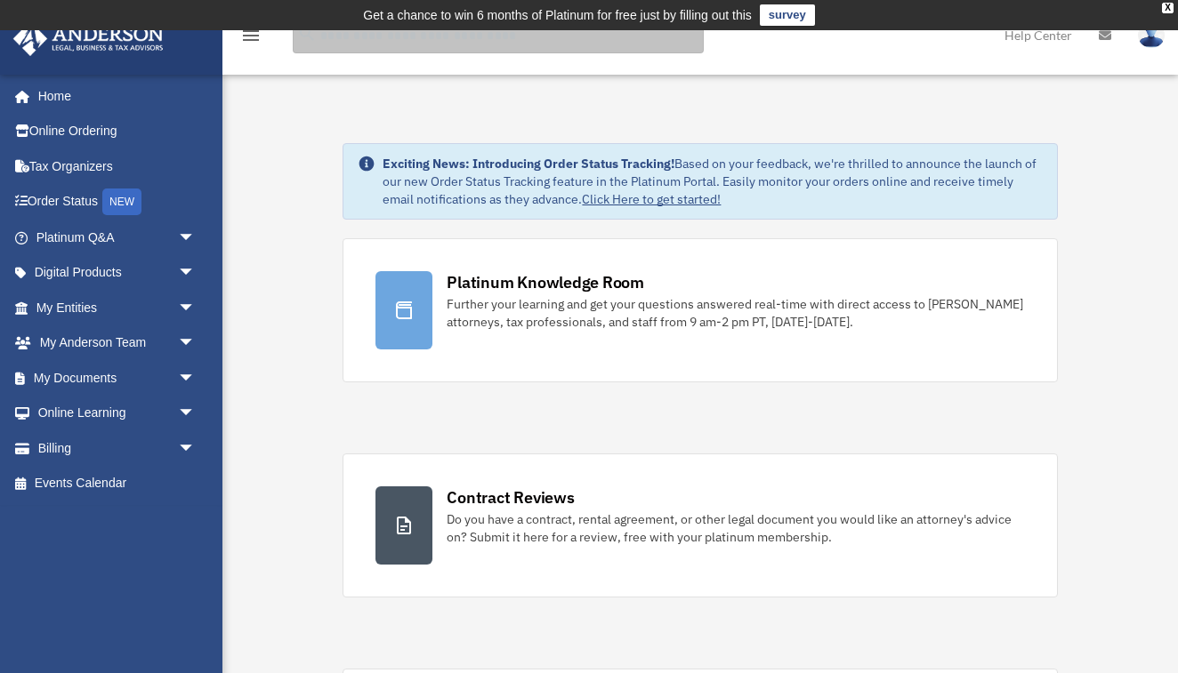
click at [497, 41] on input "search" at bounding box center [498, 36] width 411 height 36
type input "**********"
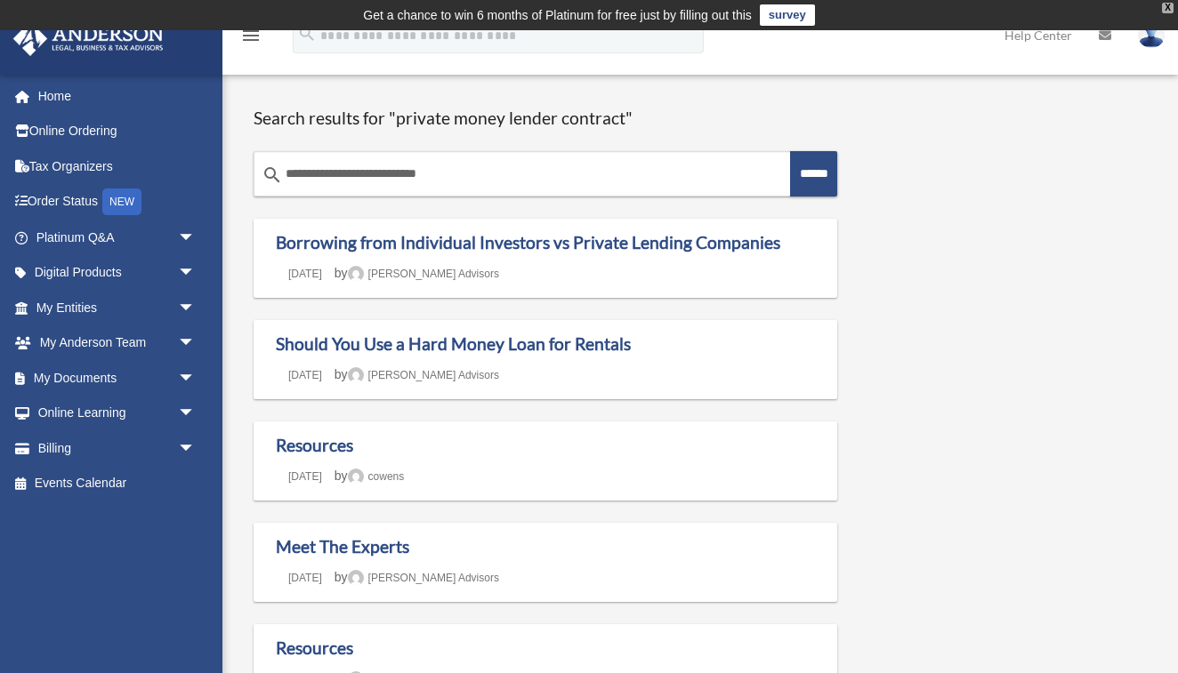
click at [1171, 10] on div "X" at bounding box center [1168, 8] width 12 height 11
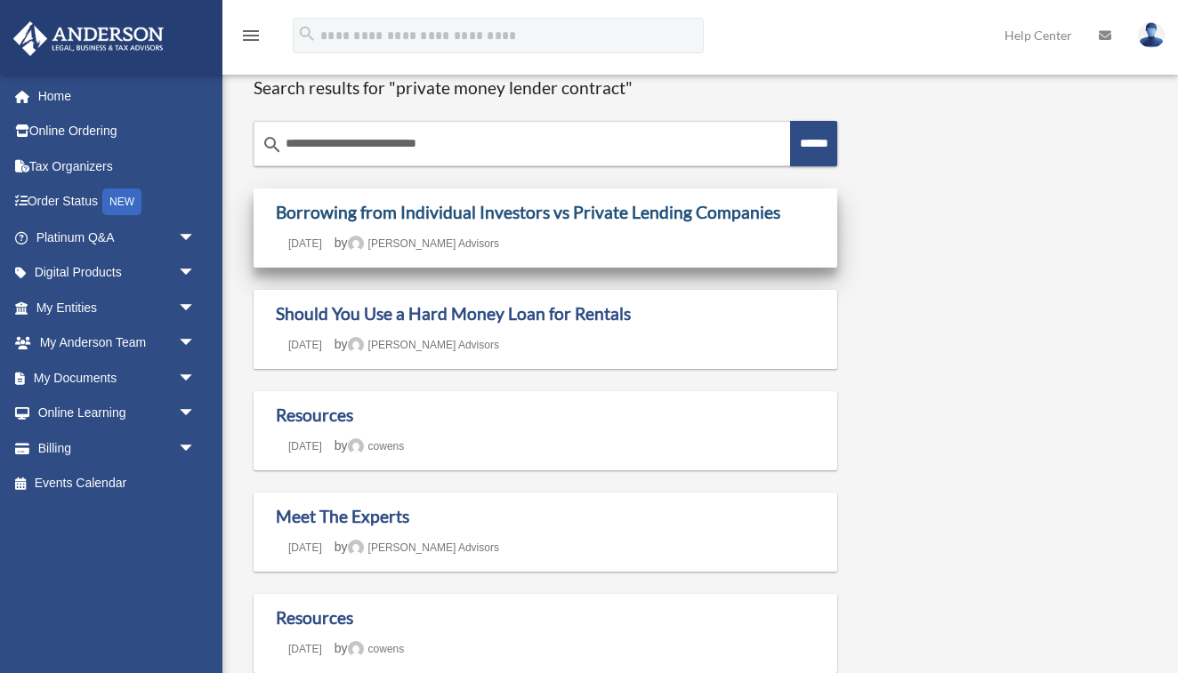
click at [460, 203] on link "Borrowing from Individual Investors vs Private Lending Companies" at bounding box center [528, 212] width 504 height 20
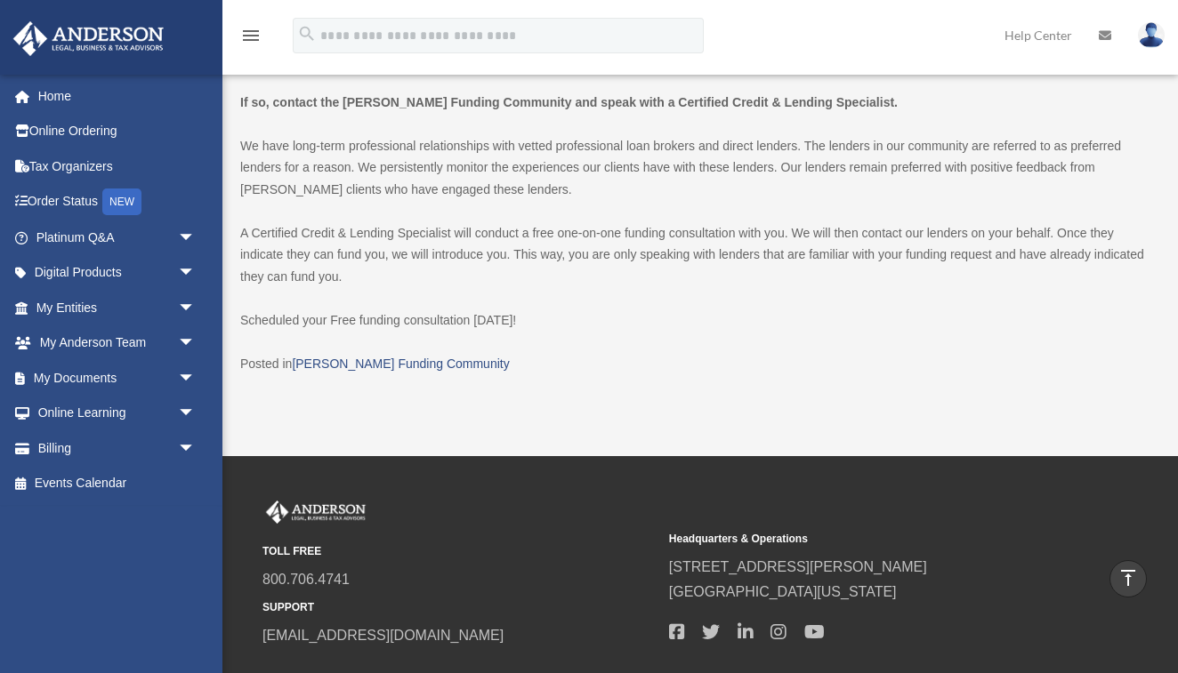
scroll to position [2611, 0]
